Goal: Task Accomplishment & Management: Complete application form

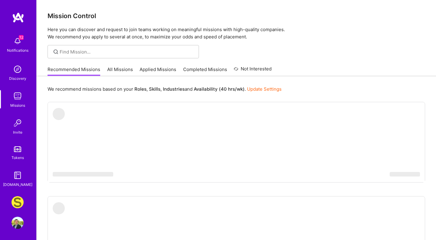
click at [18, 202] on img at bounding box center [17, 202] width 12 height 12
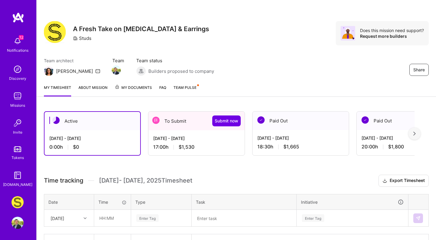
click at [180, 148] on span "$1,530" at bounding box center [186, 147] width 16 height 6
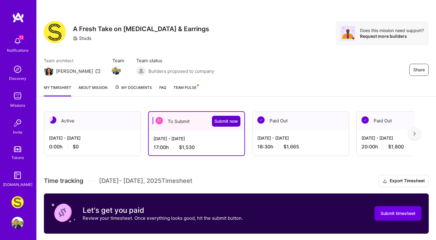
click at [232, 120] on span "Submit now" at bounding box center [226, 121] width 24 height 6
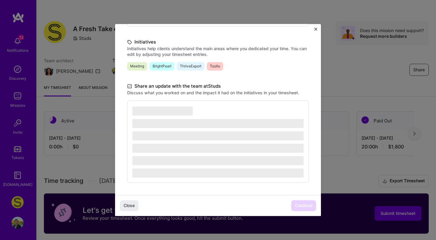
scroll to position [130, 0]
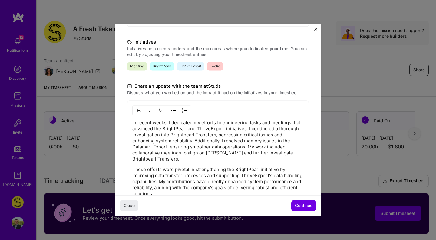
click at [264, 164] on div "In recent weeks, I dedicated my efforts to engineering tasks and meetings that …" at bounding box center [217, 158] width 171 height 77
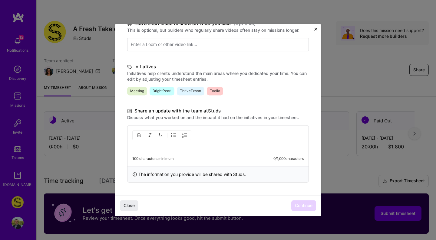
scroll to position [105, 0]
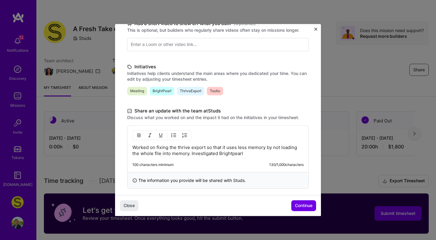
drag, startPoint x: 227, startPoint y: 156, endPoint x: 229, endPoint y: 152, distance: 4.5
click at [229, 152] on p "Worked on fixing the thrive export so that it uses less memory by not loading t…" at bounding box center [217, 151] width 171 height 12
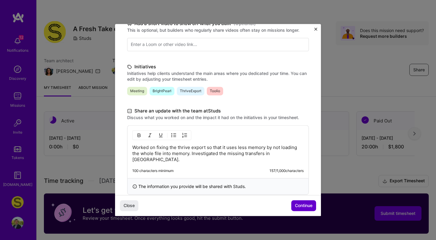
click at [308, 203] on button "Continue" at bounding box center [303, 206] width 25 height 11
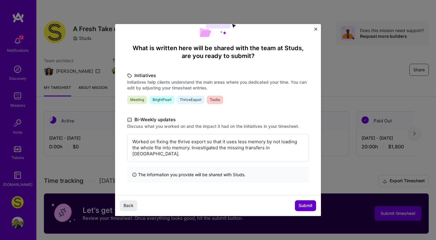
scroll to position [30, 0]
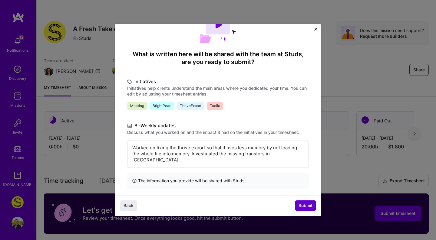
click at [306, 205] on span "Submit" at bounding box center [305, 206] width 14 height 6
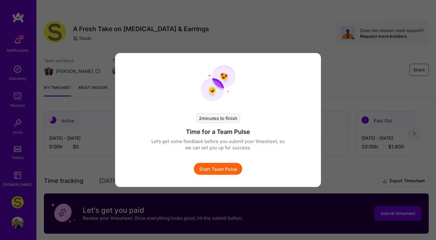
click at [218, 168] on button "Start Team Pulse" at bounding box center [218, 169] width 48 height 12
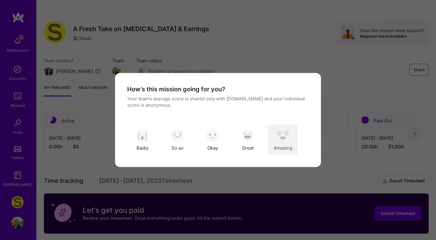
click at [284, 132] on img "modal" at bounding box center [282, 135] width 13 height 13
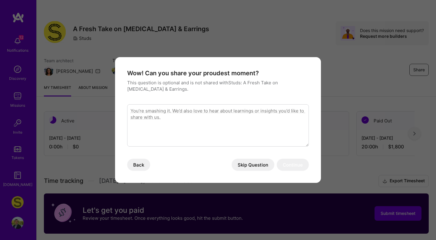
click at [262, 163] on button "Skip Question" at bounding box center [252, 165] width 43 height 12
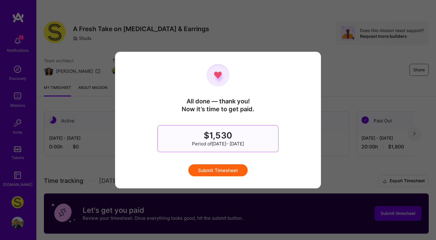
click at [227, 165] on button "Submit Timesheet" at bounding box center [217, 170] width 59 height 12
